Goal: Information Seeking & Learning: Learn about a topic

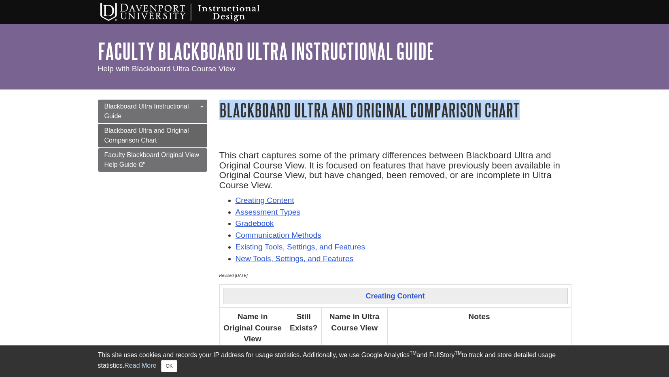
drag, startPoint x: 524, startPoint y: 115, endPoint x: 217, endPoint y: 120, distance: 306.5
copy h1 "Blackboard Ultra and Original Comparison Chart"
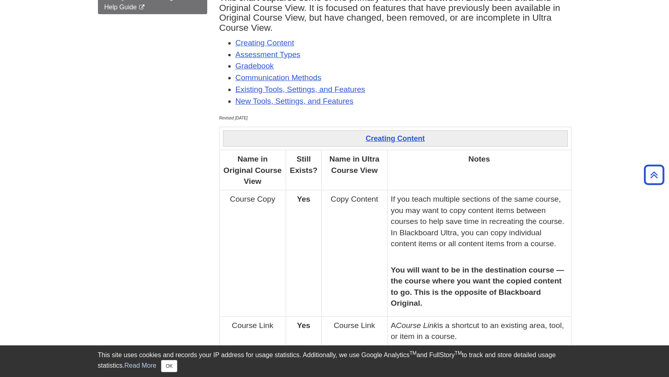
scroll to position [165, 0]
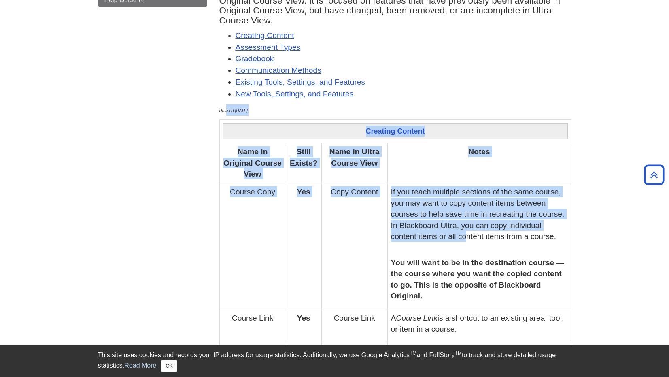
drag, startPoint x: 226, startPoint y: 115, endPoint x: 467, endPoint y: 233, distance: 268.7
click at [360, 105] on p "Revised 02/13/2024" at bounding box center [395, 110] width 352 height 12
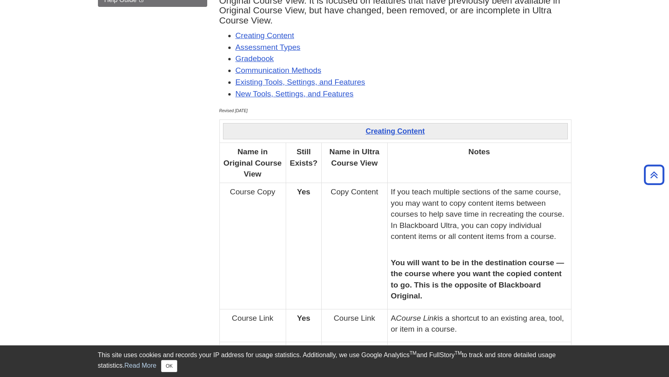
click at [381, 124] on div "Creating Content" at bounding box center [395, 131] width 345 height 16
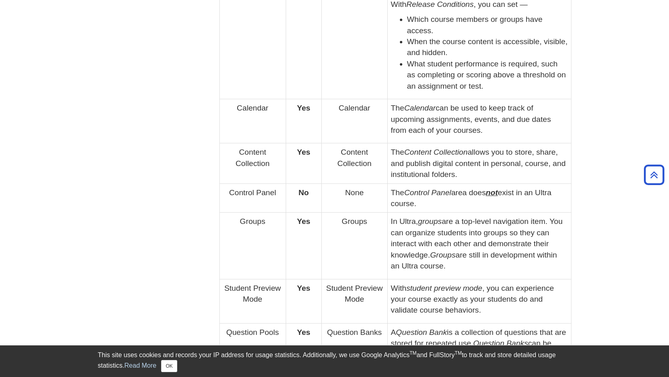
scroll to position [2116, 0]
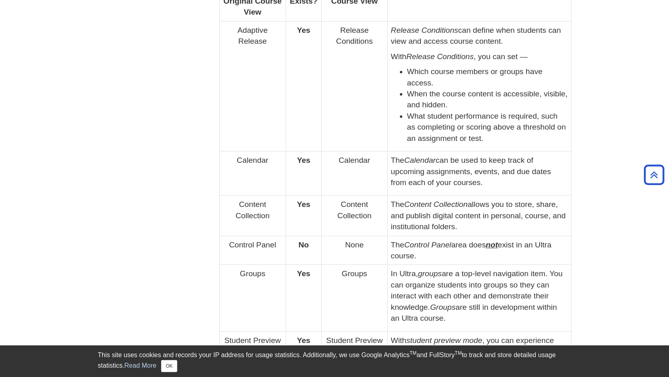
drag, startPoint x: 380, startPoint y: 106, endPoint x: 605, endPoint y: 342, distance: 326.2
click at [170, 370] on button "OK" at bounding box center [169, 366] width 16 height 12
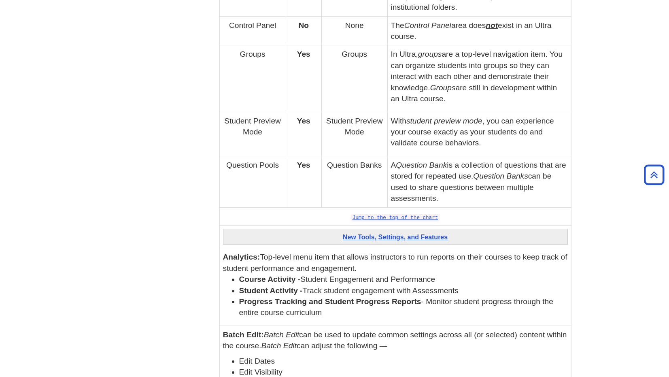
scroll to position [2366, 0]
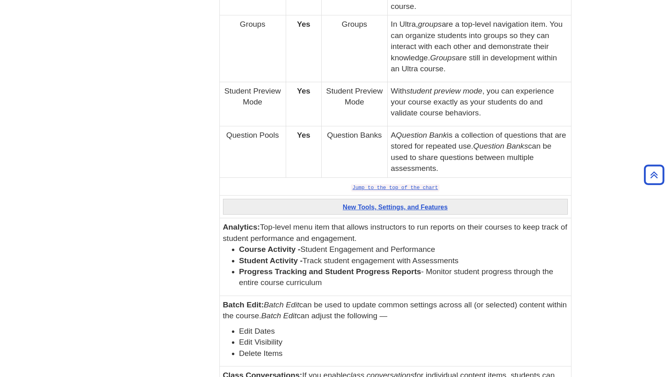
click at [518, 255] on li "Course Activity - Student Engagement and Performance" at bounding box center [403, 249] width 329 height 11
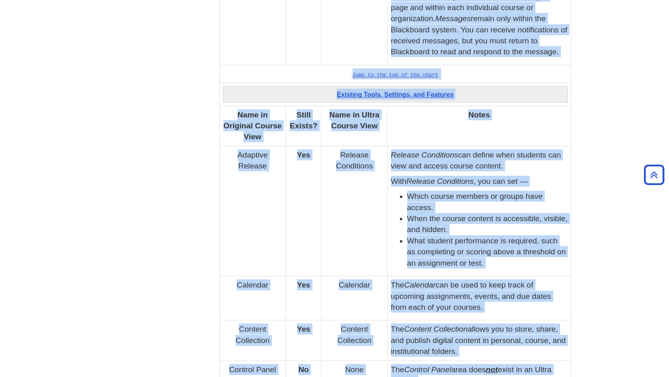
scroll to position [1960, 0]
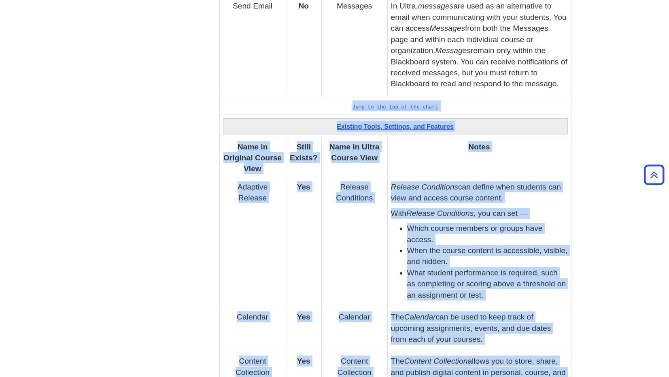
drag, startPoint x: 550, startPoint y: 185, endPoint x: 300, endPoint y: 108, distance: 262.2
click at [300, 108] on td "Jump to the top of the chart" at bounding box center [395, 106] width 352 height 18
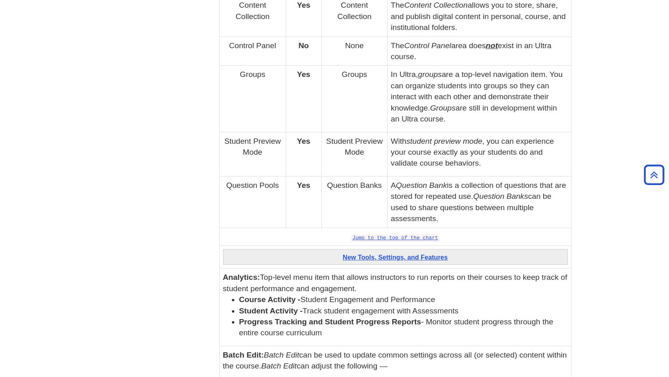
scroll to position [2312, 0]
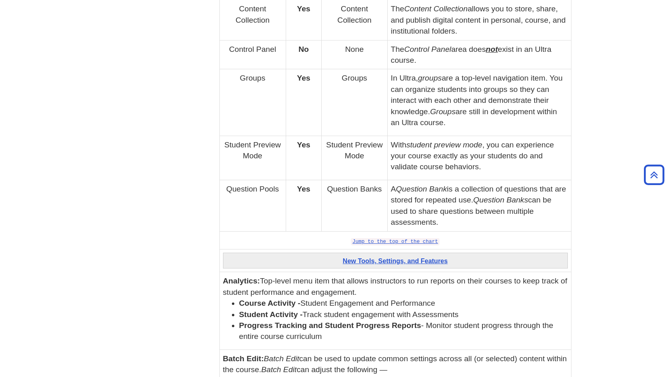
click at [499, 264] on div "New Tools, Settings, and Features" at bounding box center [395, 261] width 345 height 16
click at [436, 261] on strong "New Tools, Settings, and Features" at bounding box center [395, 261] width 105 height 7
click at [491, 266] on div "New Tools, Settings, and Features" at bounding box center [395, 261] width 345 height 16
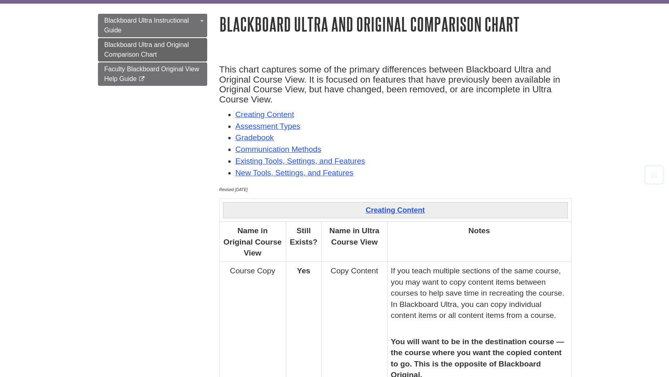
scroll to position [127, 0]
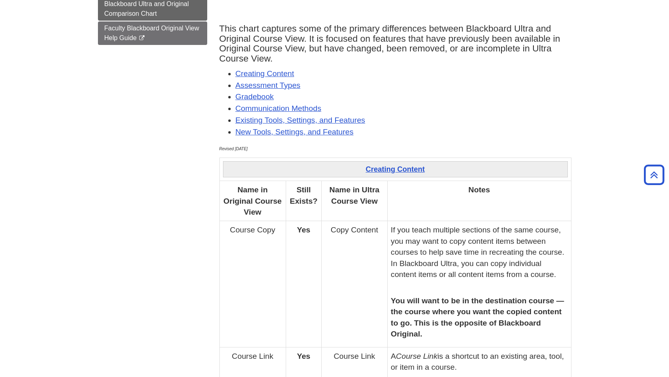
drag, startPoint x: 270, startPoint y: 145, endPoint x: 290, endPoint y: 161, distance: 25.7
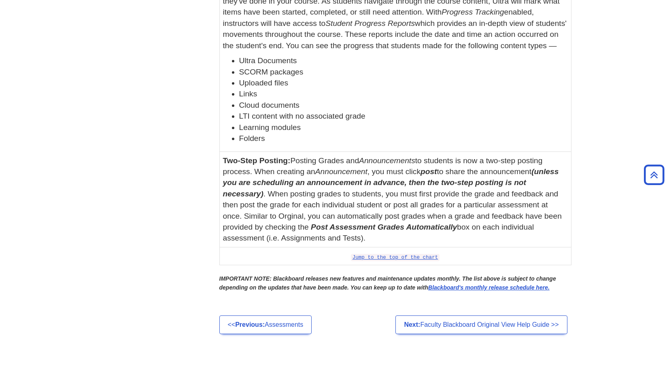
scroll to position [3097, 0]
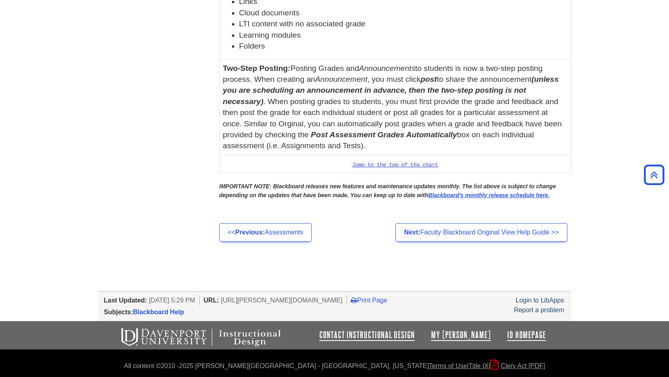
drag, startPoint x: 304, startPoint y: 147, endPoint x: 545, endPoint y: 202, distance: 246.4
copy div "Creating Content Name in Original Course View Still Exists? Name in Ultra Cours…"
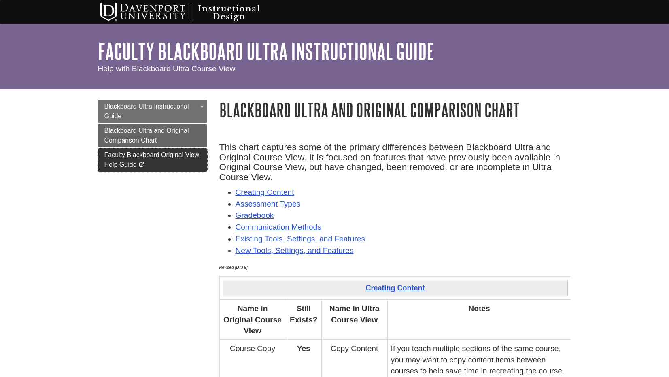
click at [168, 155] on span "Faculty Blackboard Original View Help Guide" at bounding box center [151, 159] width 95 height 17
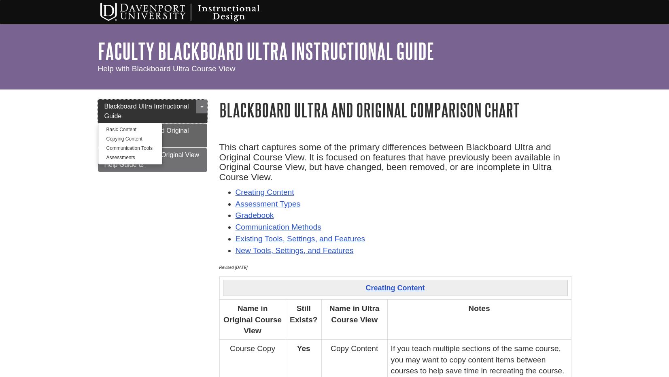
click at [165, 118] on link "Blackboard Ultra Instructional Guide" at bounding box center [152, 111] width 109 height 23
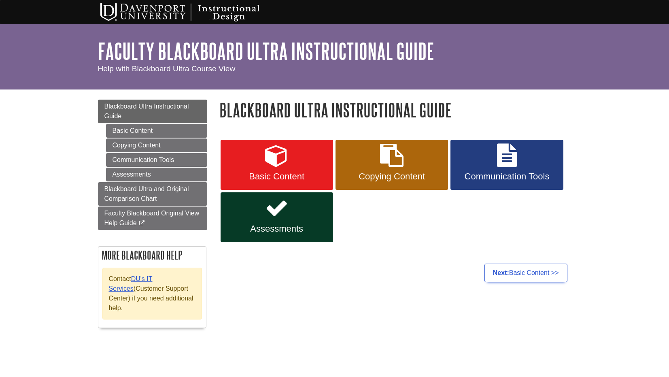
click at [123, 95] on div "Menu Blackboard Ultra Instructional Guide Contents Basic Content Copying Conten…" at bounding box center [335, 218] width 486 height 259
click at [121, 104] on span "Blackboard Ultra Instructional Guide" at bounding box center [146, 111] width 85 height 17
click at [417, 285] on div "Blackboard Ultra Instructional Guide Basic Content Copying Content Communicatio…" at bounding box center [395, 193] width 364 height 187
click at [144, 137] on link "Basic Content" at bounding box center [156, 131] width 101 height 14
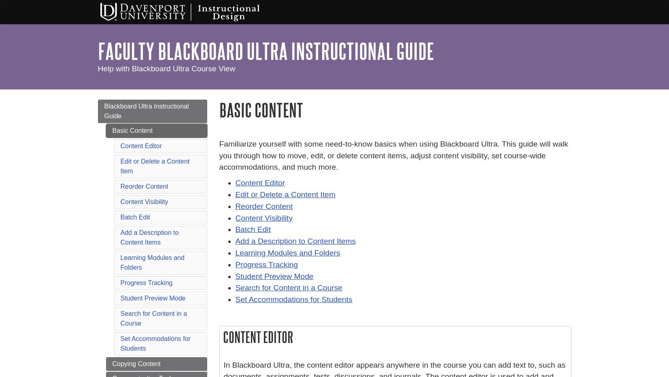
click at [130, 130] on link "Basic Content" at bounding box center [156, 131] width 101 height 14
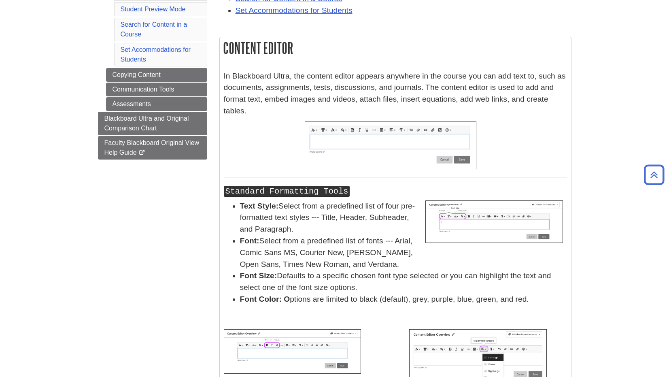
scroll to position [277, 0]
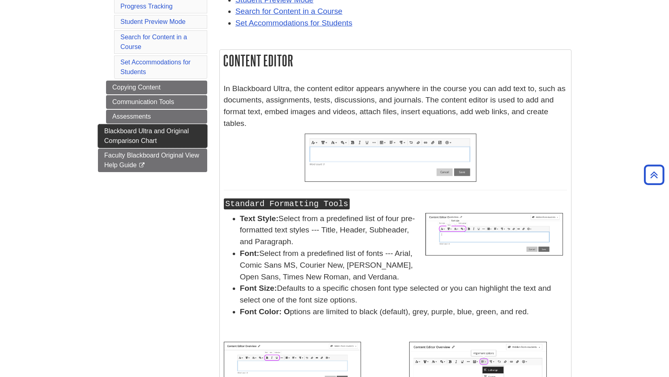
click at [130, 141] on span "Blackboard Ultra and Original Comparison Chart" at bounding box center [146, 136] width 85 height 17
